Goal: Task Accomplishment & Management: Use online tool/utility

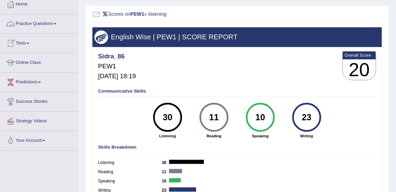
click at [23, 46] on link "Tests" at bounding box center [39, 42] width 78 height 17
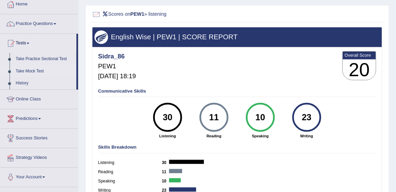
click at [34, 71] on link "Take Mock Test" at bounding box center [45, 71] width 64 height 12
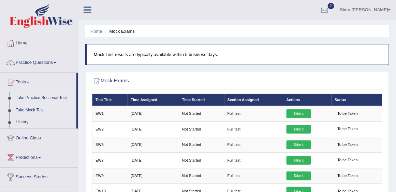
click at [27, 97] on link "Take Practice Sectional Test" at bounding box center [45, 98] width 64 height 12
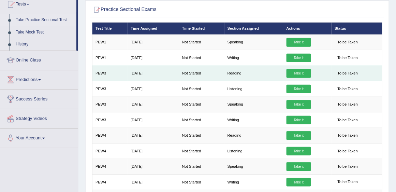
click at [299, 73] on link "Take it" at bounding box center [299, 73] width 25 height 9
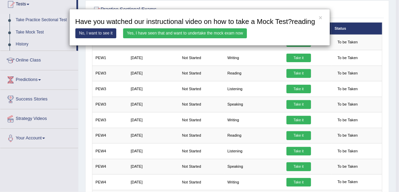
click at [222, 35] on link "Yes, I have seen that and want to undertake the mock exam now" at bounding box center [185, 33] width 124 height 10
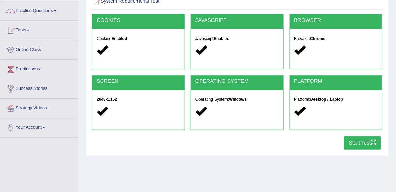
scroll to position [97, 0]
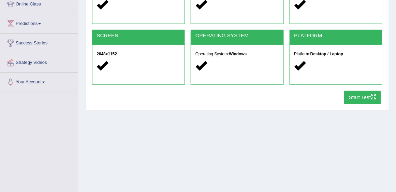
click at [366, 95] on button "Start Test" at bounding box center [362, 97] width 37 height 13
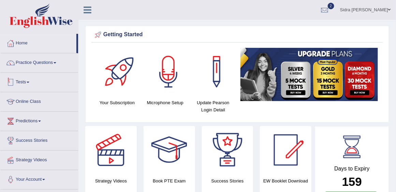
click at [28, 81] on link "Tests" at bounding box center [39, 81] width 78 height 17
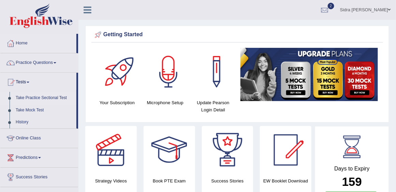
click at [35, 96] on link "Take Practice Sectional Test" at bounding box center [45, 98] width 64 height 12
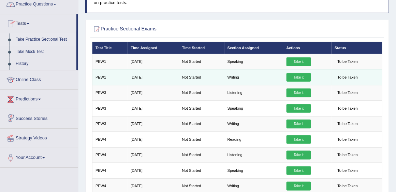
scroll to position [78, 0]
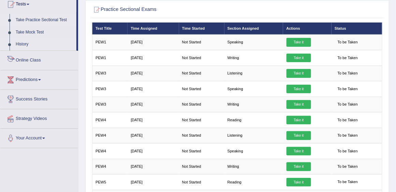
click at [22, 45] on link "History" at bounding box center [45, 44] width 64 height 12
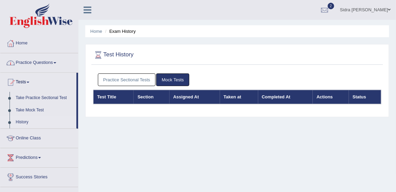
click at [144, 80] on link "Practice Sectional Tests" at bounding box center [127, 79] width 58 height 13
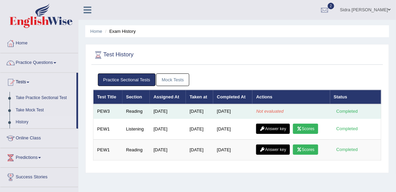
click at [351, 112] on div "Completed" at bounding box center [347, 111] width 27 height 7
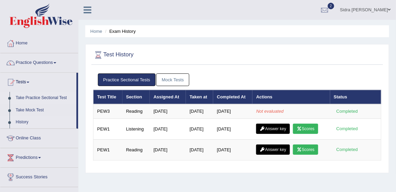
click at [37, 97] on link "Take Practice Sectional Test" at bounding box center [45, 98] width 64 height 12
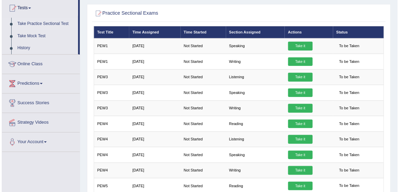
scroll to position [71, 0]
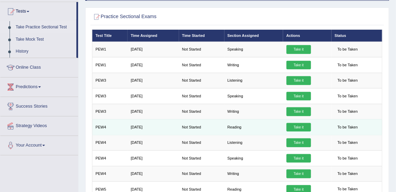
click at [299, 126] on link "Take it" at bounding box center [299, 127] width 25 height 9
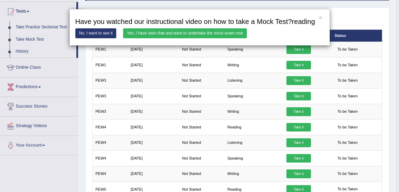
click at [164, 33] on link "Yes, I have seen that and want to undertake the mock exam now" at bounding box center [185, 33] width 124 height 10
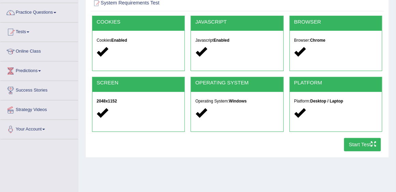
scroll to position [97, 0]
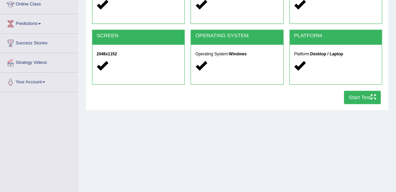
click at [363, 99] on button "Start Test" at bounding box center [362, 97] width 37 height 13
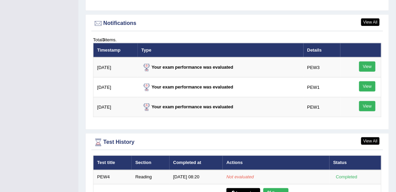
scroll to position [858, 0]
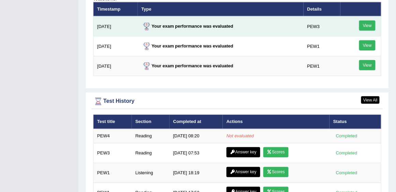
click at [368, 31] on link "View" at bounding box center [367, 25] width 16 height 10
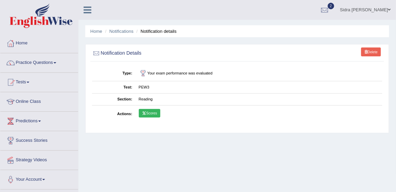
click at [150, 112] on link "Scores" at bounding box center [150, 113] width 22 height 9
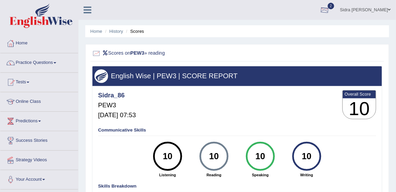
click at [335, 8] on span "2" at bounding box center [331, 6] width 7 height 6
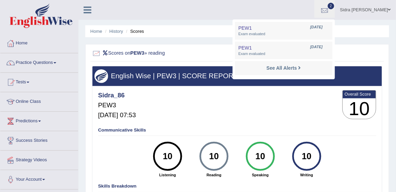
click at [330, 6] on div at bounding box center [325, 10] width 10 height 10
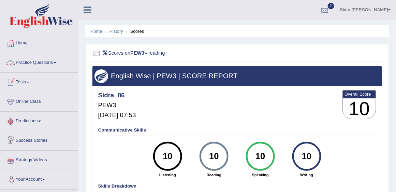
click at [330, 6] on div at bounding box center [325, 10] width 10 height 10
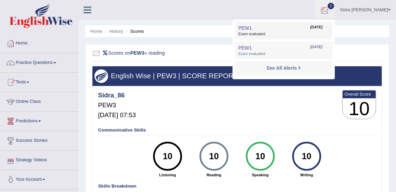
click at [331, 30] on link "PEW1 Aug 29, 2025 Exam evaluated" at bounding box center [284, 31] width 94 height 14
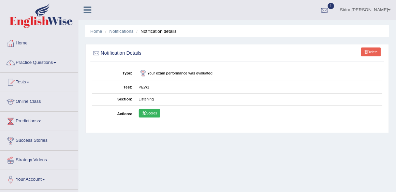
click at [330, 13] on div at bounding box center [325, 10] width 10 height 10
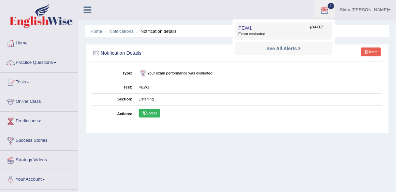
click at [331, 30] on link "PEW1 Aug 29, 2025 Exam evaluated" at bounding box center [284, 31] width 94 height 14
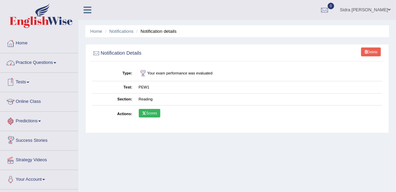
click at [31, 83] on link "Tests" at bounding box center [39, 81] width 78 height 17
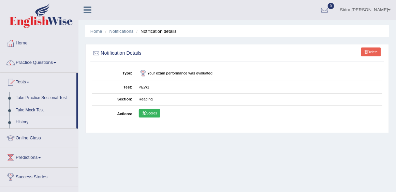
click at [28, 122] on link "History" at bounding box center [45, 122] width 64 height 12
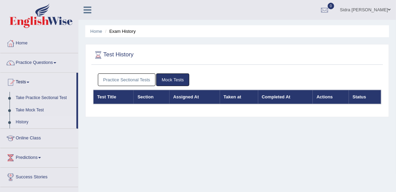
click at [149, 84] on link "Practice Sectional Tests" at bounding box center [127, 79] width 58 height 13
